Goal: Task Accomplishment & Management: Use online tool/utility

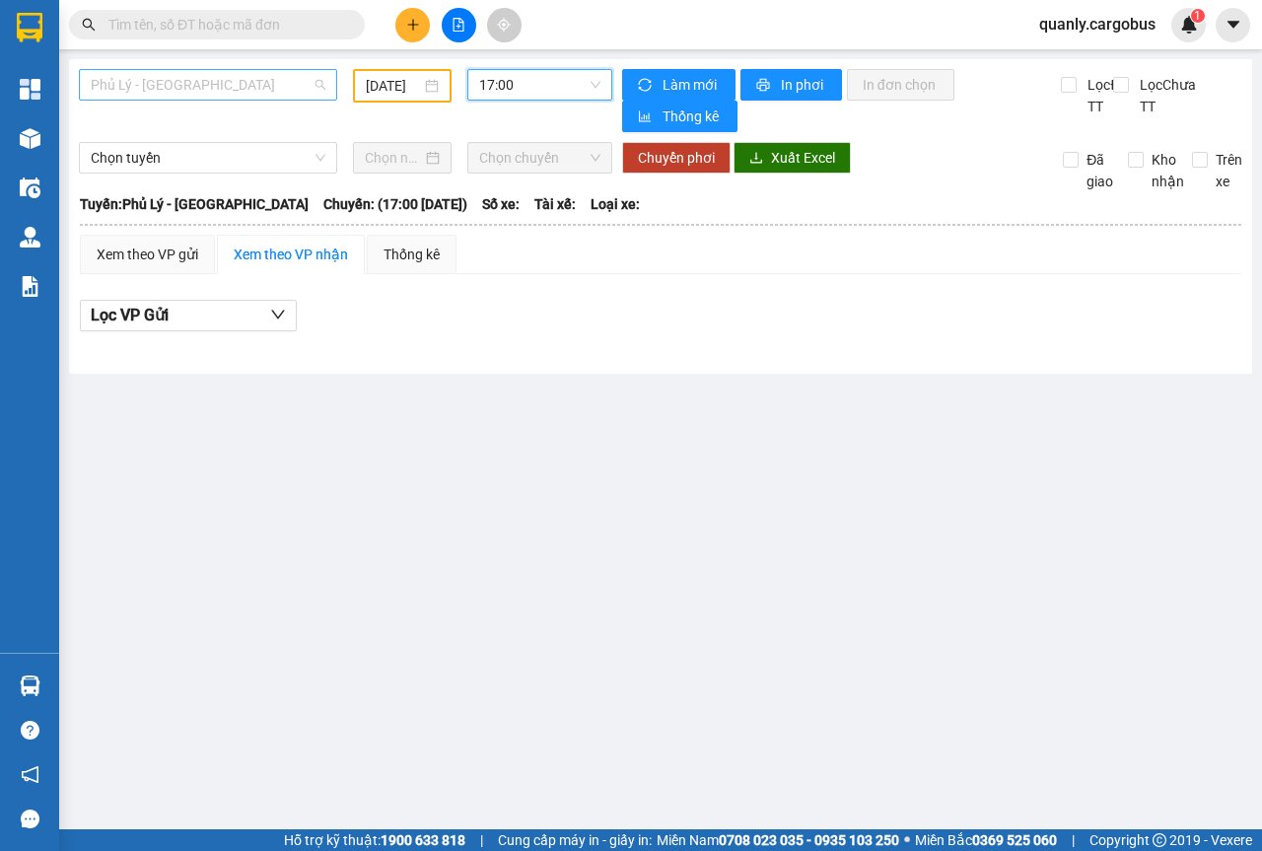
click at [322, 77] on span "Phủ Lý - [GEOGRAPHIC_DATA]" at bounding box center [208, 85] width 235 height 30
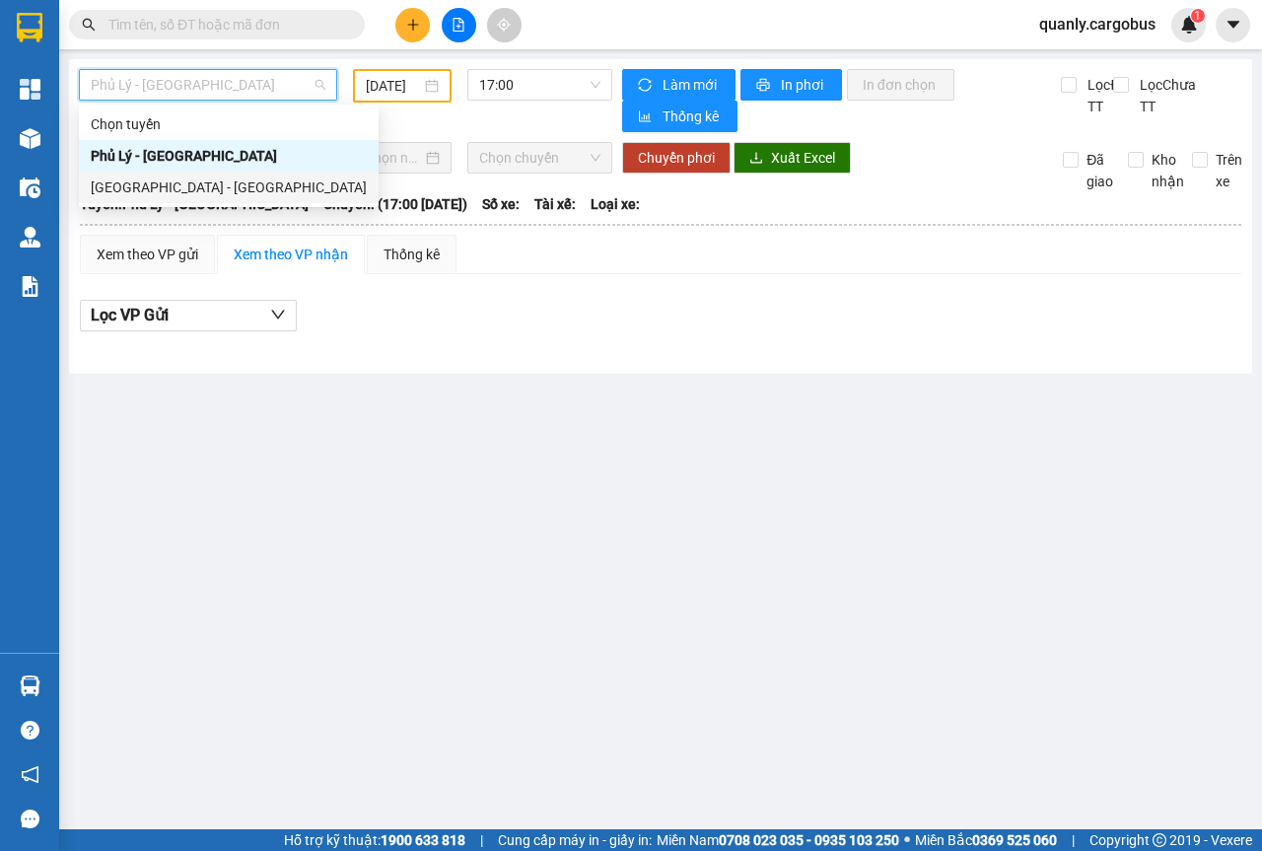
click at [163, 188] on div "[GEOGRAPHIC_DATA] - [GEOGRAPHIC_DATA]" at bounding box center [229, 188] width 276 height 22
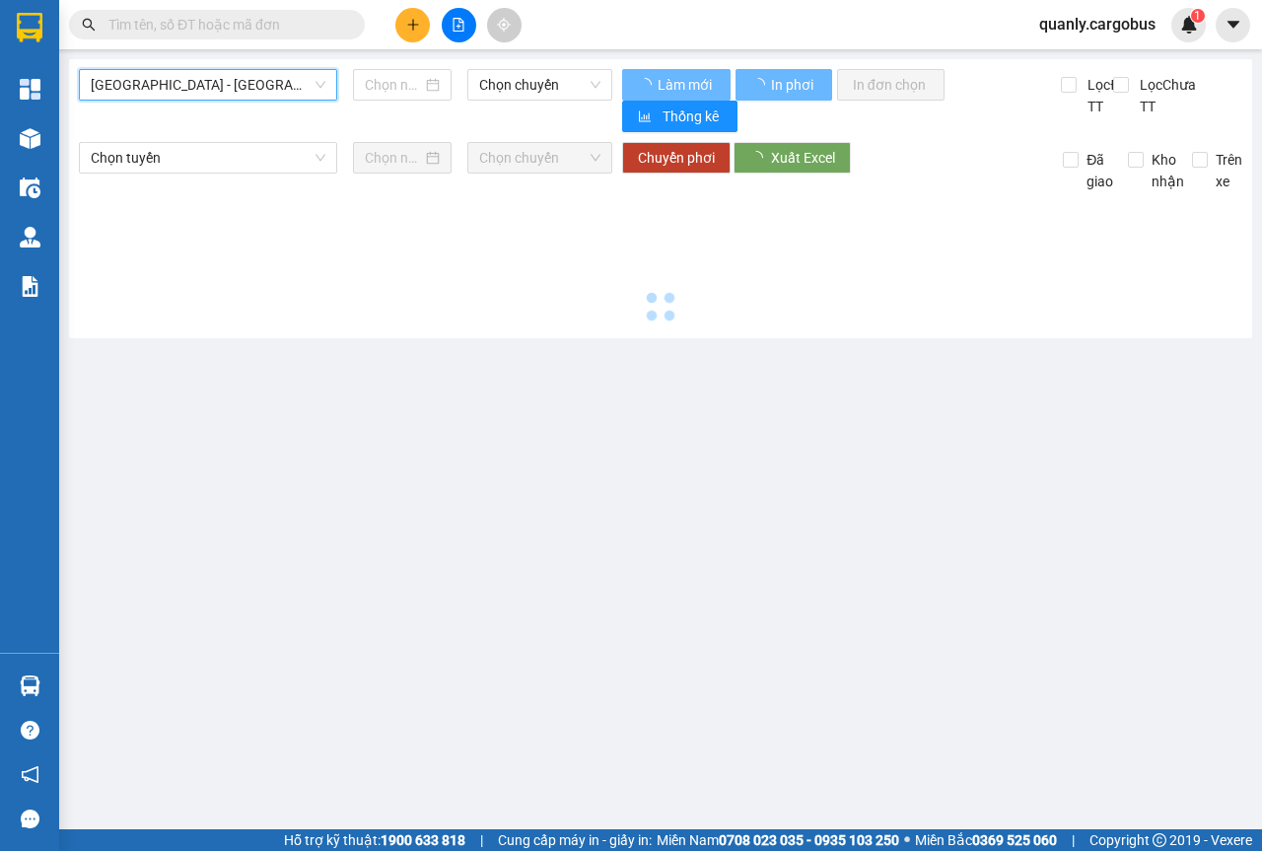
type input "[DATE]"
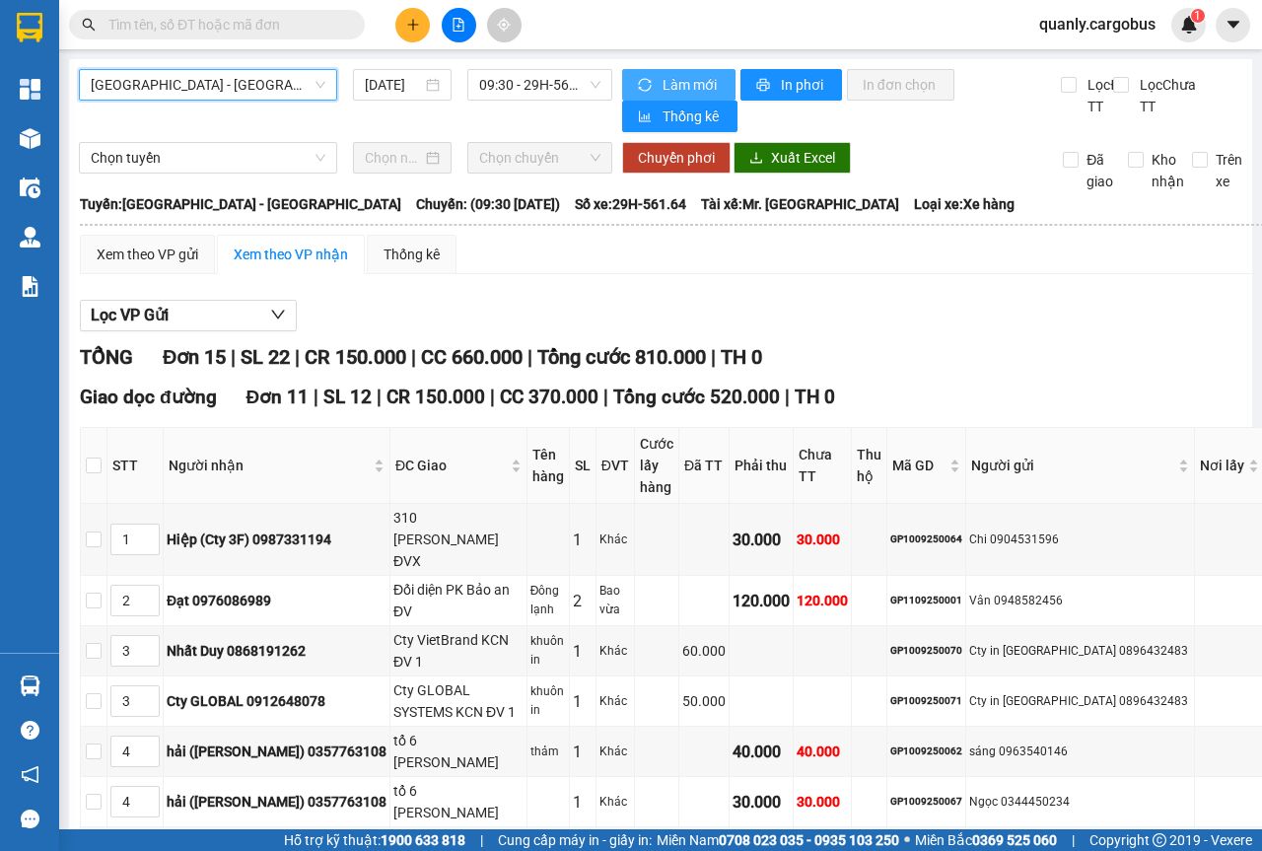
click at [673, 84] on span "Làm mới" at bounding box center [691, 85] width 57 height 22
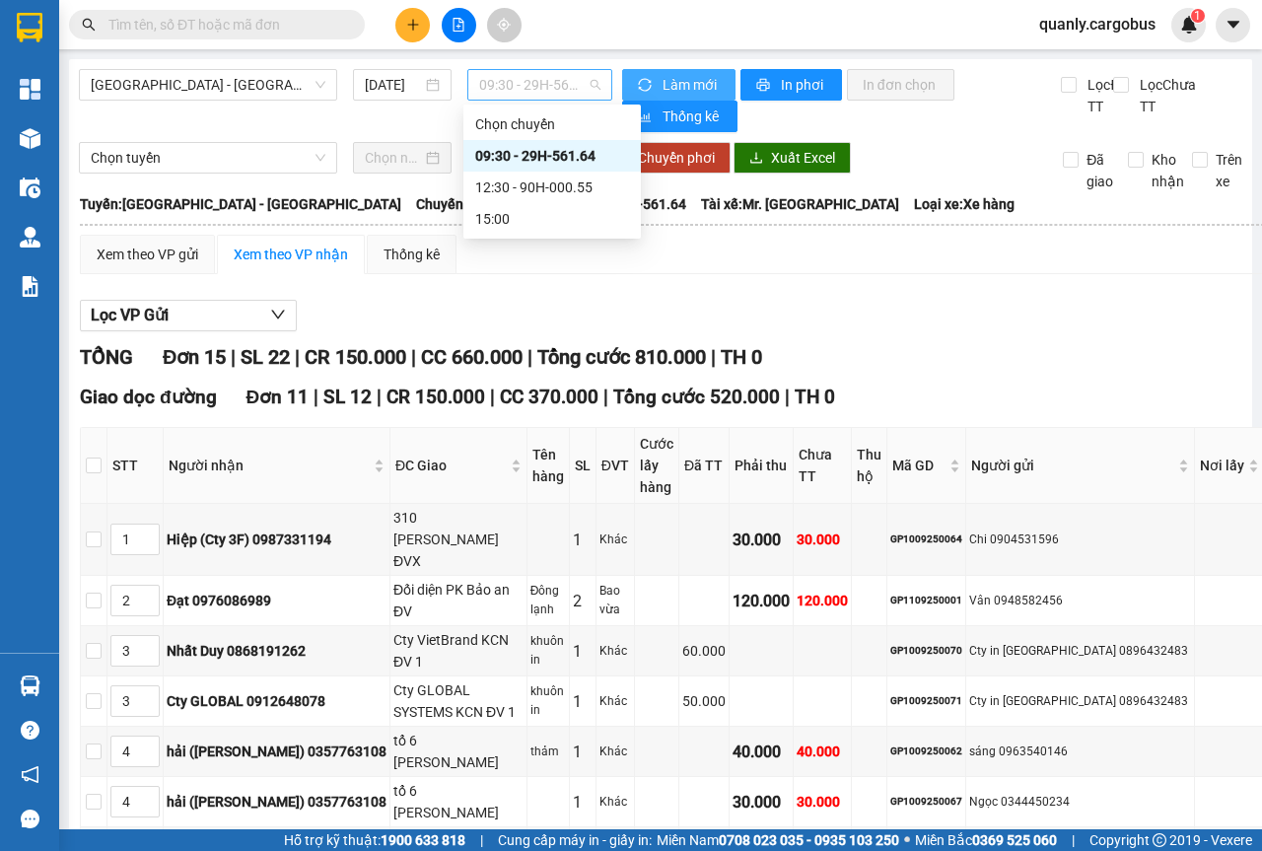
click at [590, 83] on span "09:30 - 29H-561.64" at bounding box center [539, 85] width 120 height 30
click at [545, 188] on div "12:30 - 90H-000.55" at bounding box center [552, 188] width 154 height 22
